Goal: Navigation & Orientation: Find specific page/section

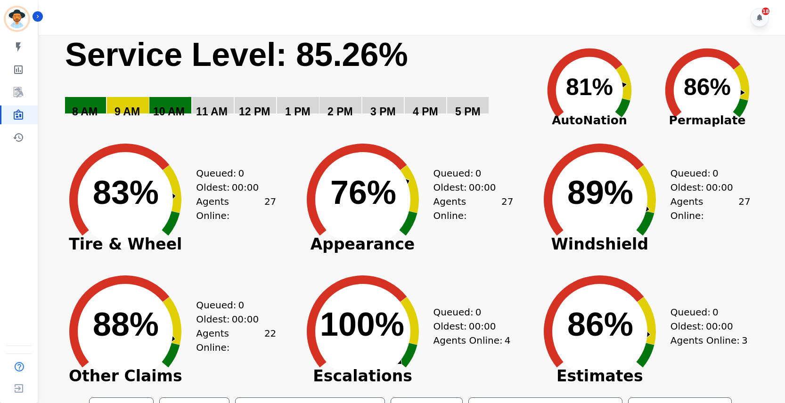
click at [476, 49] on rect "Service Level: 0%" at bounding box center [294, 83] width 460 height 97
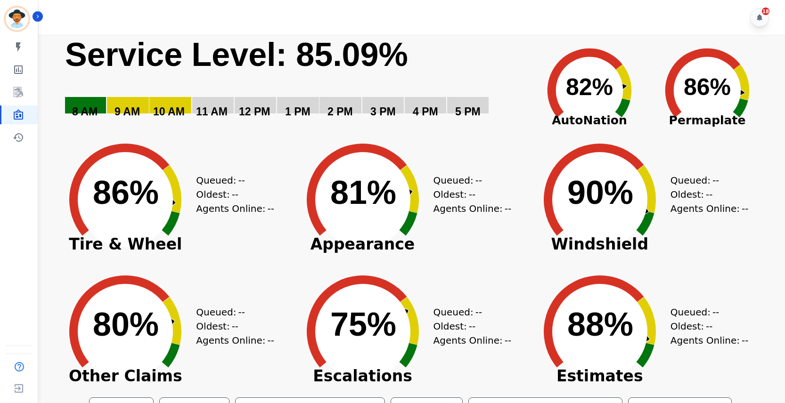
click at [67, 274] on icon "Created with Highcharts 10.3.3 80% ​ 80%" at bounding box center [125, 325] width 141 height 132
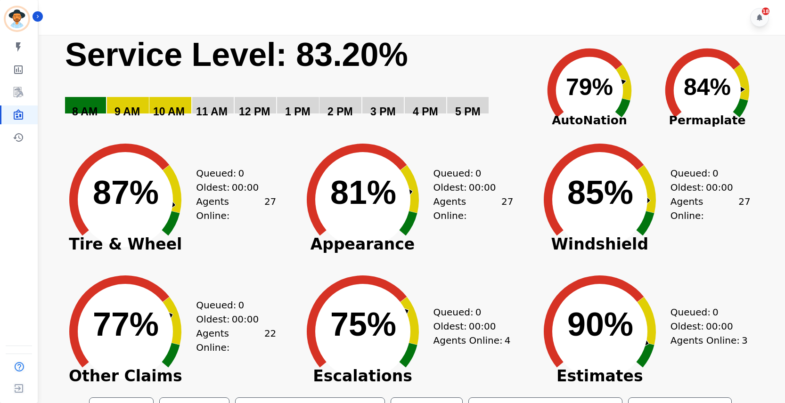
click at [449, 190] on div "Oldest: 00:00" at bounding box center [468, 187] width 71 height 14
click at [59, 303] on icon "Created with Highcharts 10.3.3 77% ​ 77%" at bounding box center [125, 325] width 141 height 132
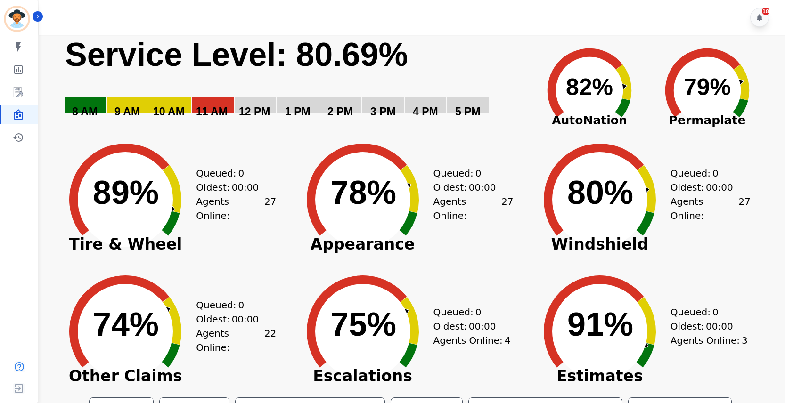
click at [26, 326] on div "Brandie Nwakalor ID: brandie.nwakalor@permaplate.com My skills My Metrics Inter…" at bounding box center [19, 201] width 38 height 403
click at [481, 137] on div "Queued: 0 Oldest: 00:00 Agents Online: 27" at bounding box center [473, 193] width 80 height 132
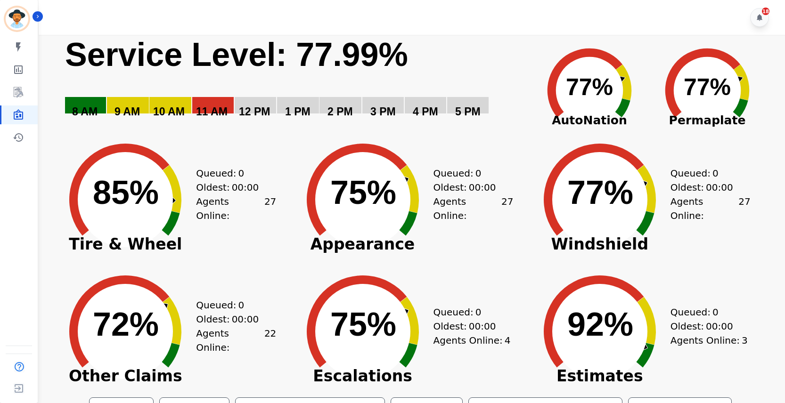
click at [19, 330] on div "Brandie Nwakalor ID: brandie.nwakalor@permaplate.com My skills My Metrics Inter…" at bounding box center [19, 201] width 38 height 403
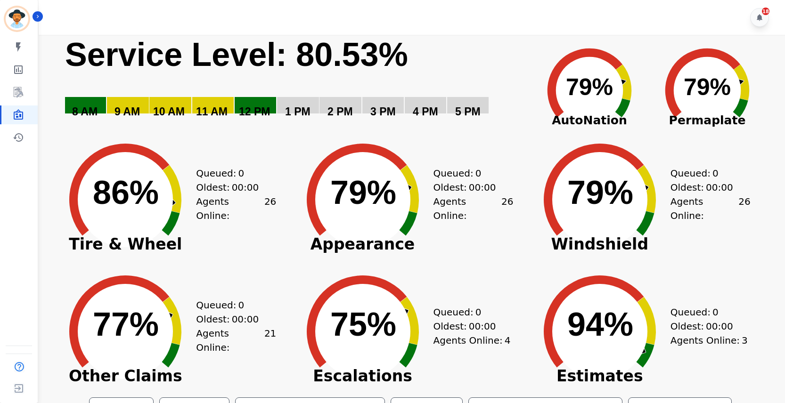
click at [18, 318] on div "Brandie Nwakalor ID: brandie.nwakalor@permaplate.com My skills My Metrics Inter…" at bounding box center [19, 201] width 38 height 403
click at [11, 309] on div "Brandie Nwakalor ID: brandie.nwakalor@permaplate.com My skills My Metrics Inter…" at bounding box center [19, 201] width 38 height 403
click at [31, 302] on div "Brandie Nwakalor ID: brandie.nwakalor@permaplate.com My skills My Metrics Inter…" at bounding box center [19, 201] width 38 height 403
click at [16, 302] on div "Brandie Nwakalor ID: brandie.nwakalor@permaplate.com My skills My Metrics Inter…" at bounding box center [19, 201] width 38 height 403
